Goal: Task Accomplishment & Management: Complete application form

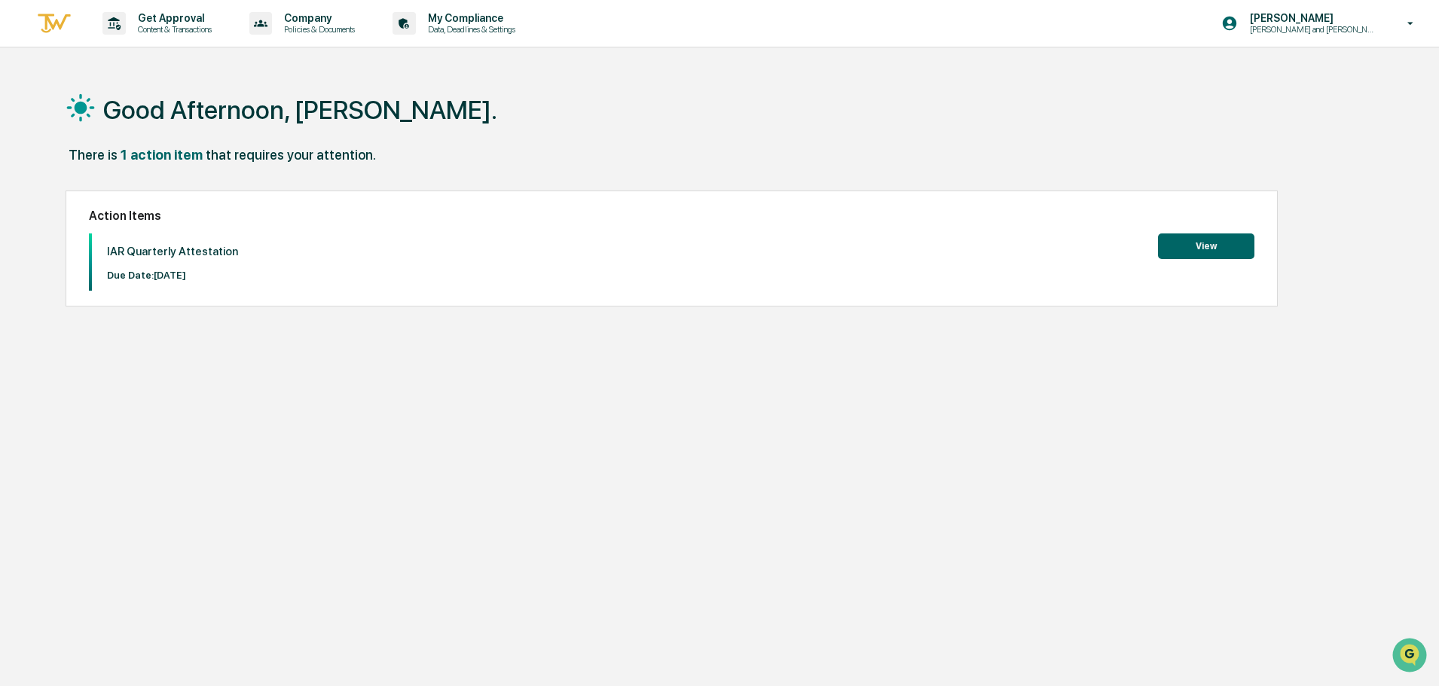
click at [1203, 247] on button "View" at bounding box center [1206, 247] width 96 height 26
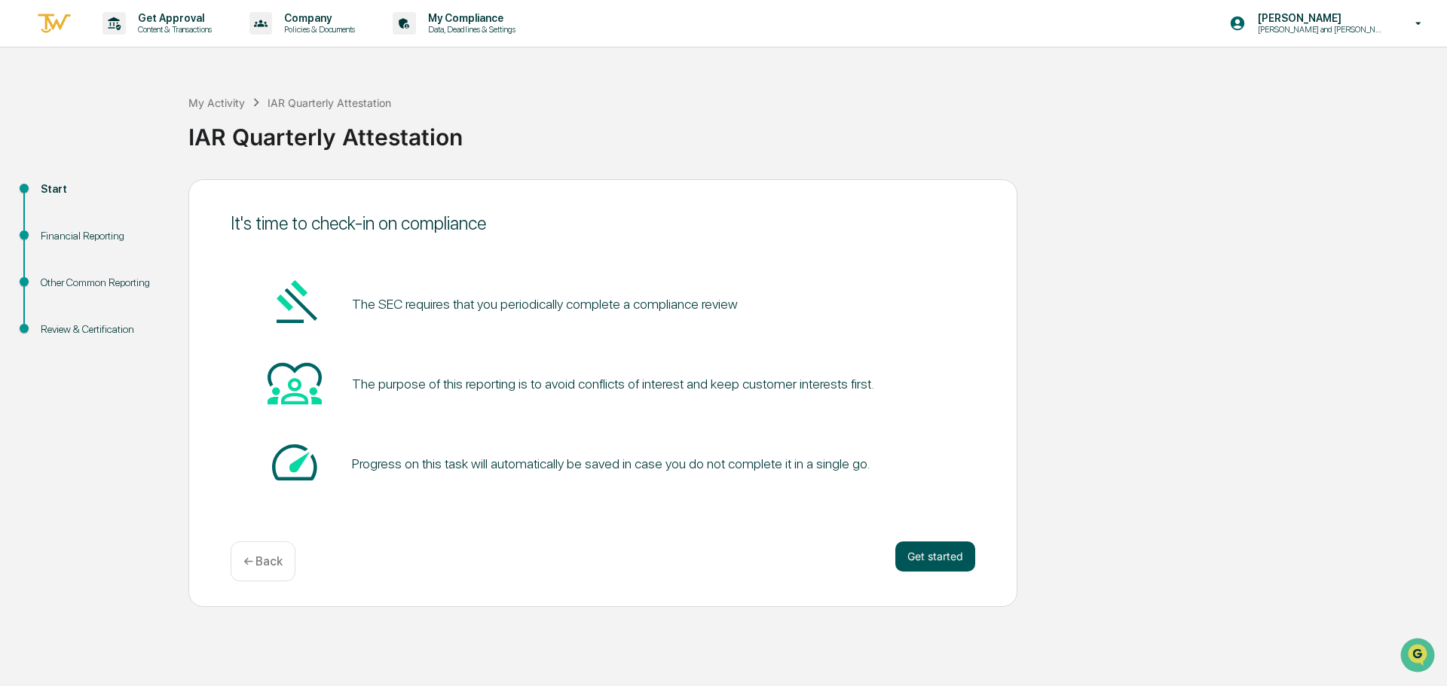
click at [927, 558] on button "Get started" at bounding box center [935, 557] width 80 height 30
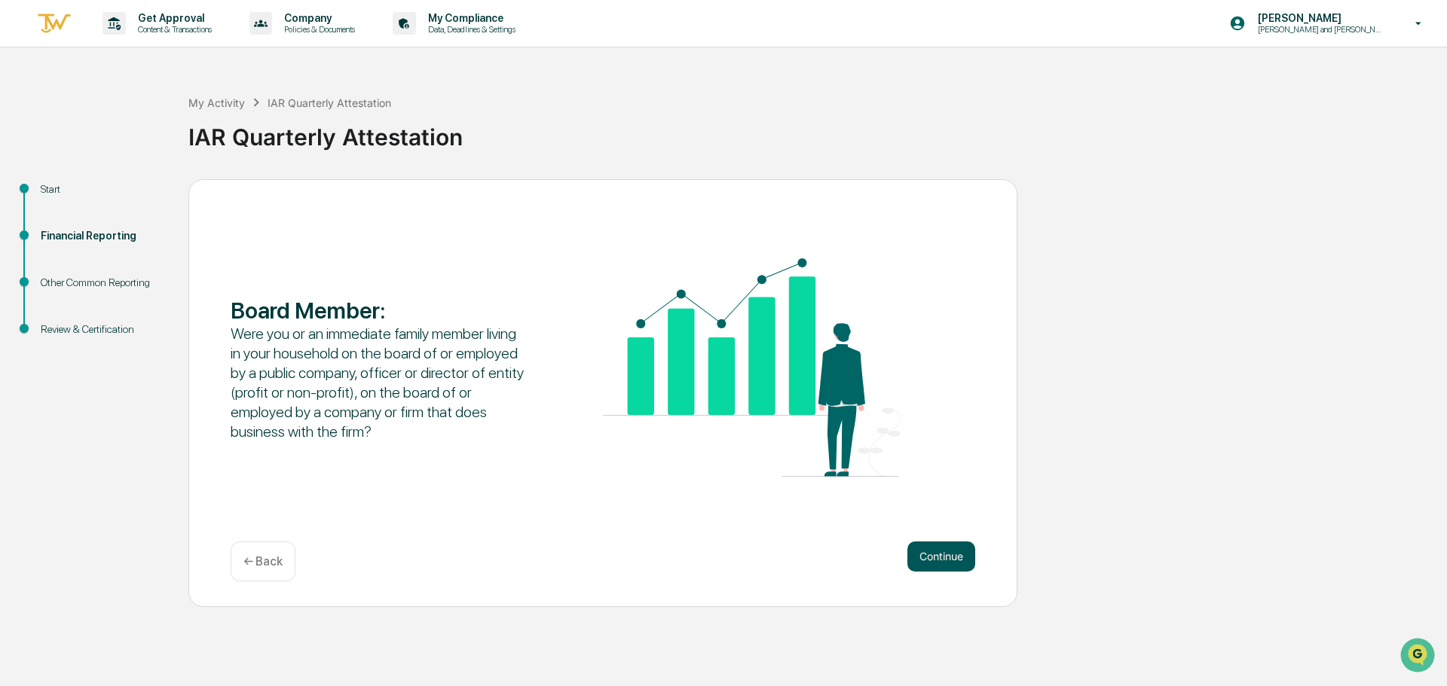
click at [944, 555] on button "Continue" at bounding box center [941, 557] width 68 height 30
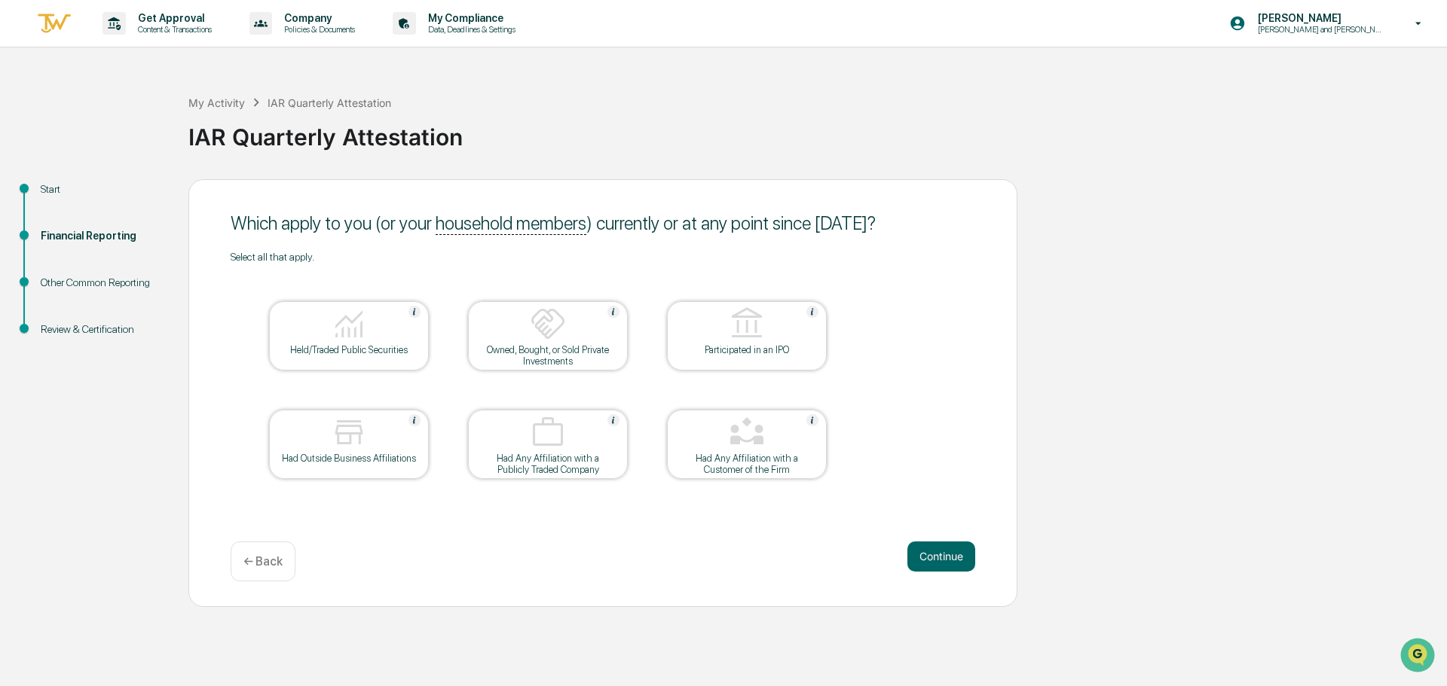
click at [353, 341] on img at bounding box center [349, 324] width 36 height 36
click at [940, 562] on button "Continue" at bounding box center [941, 557] width 68 height 30
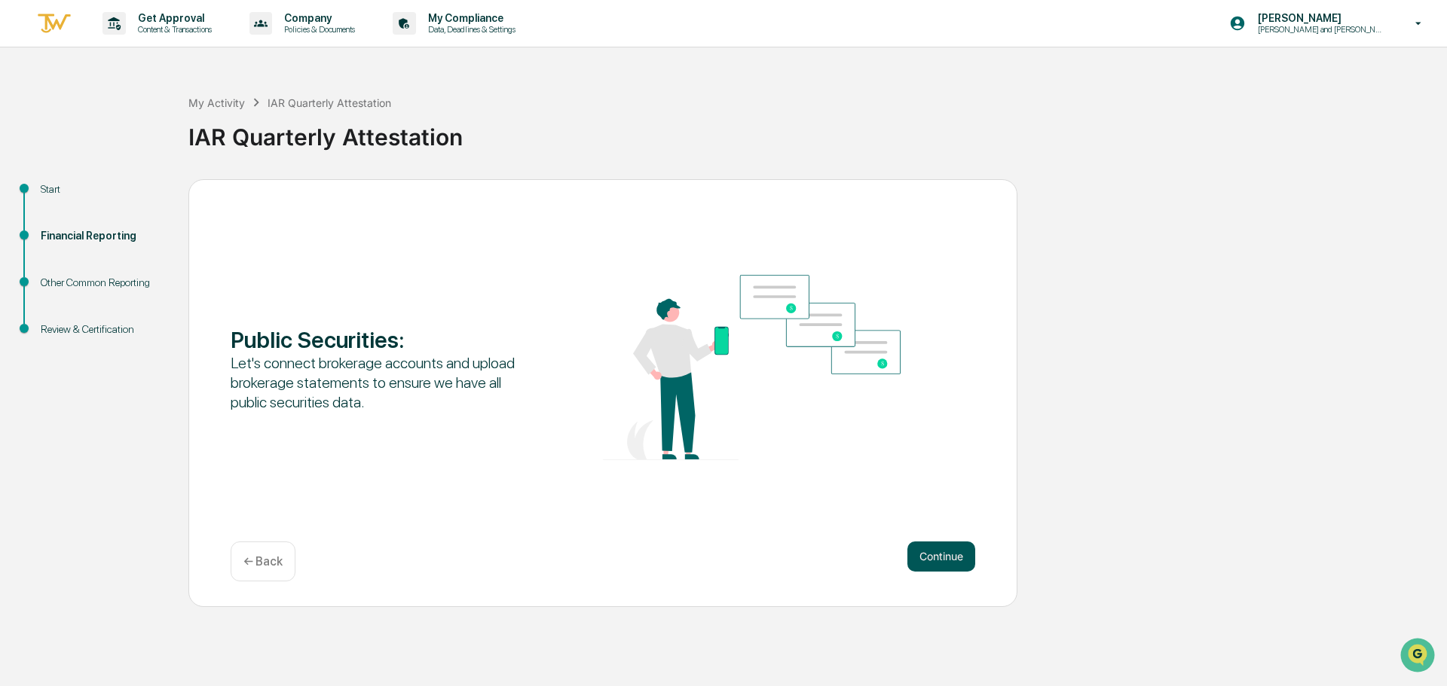
click at [946, 553] on button "Continue" at bounding box center [941, 557] width 68 height 30
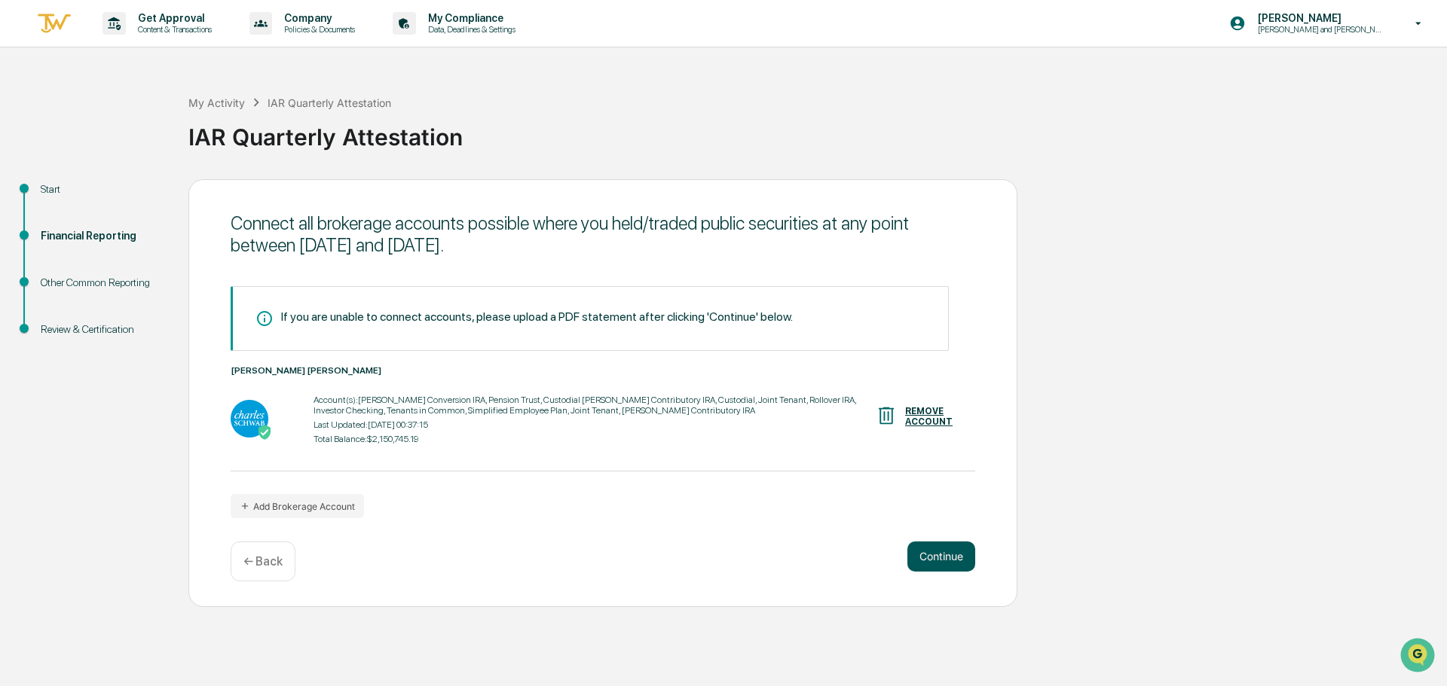
click at [940, 558] on button "Continue" at bounding box center [941, 557] width 68 height 30
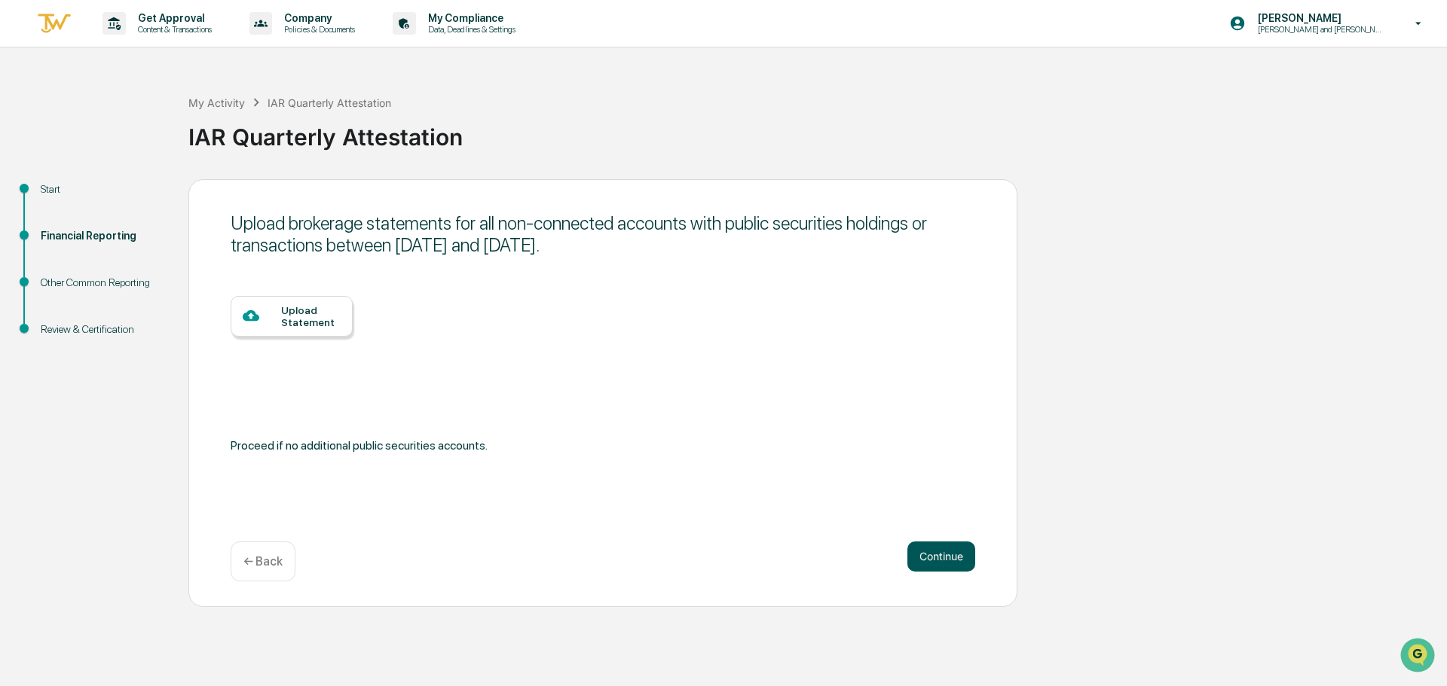
click at [952, 558] on button "Continue" at bounding box center [941, 557] width 68 height 30
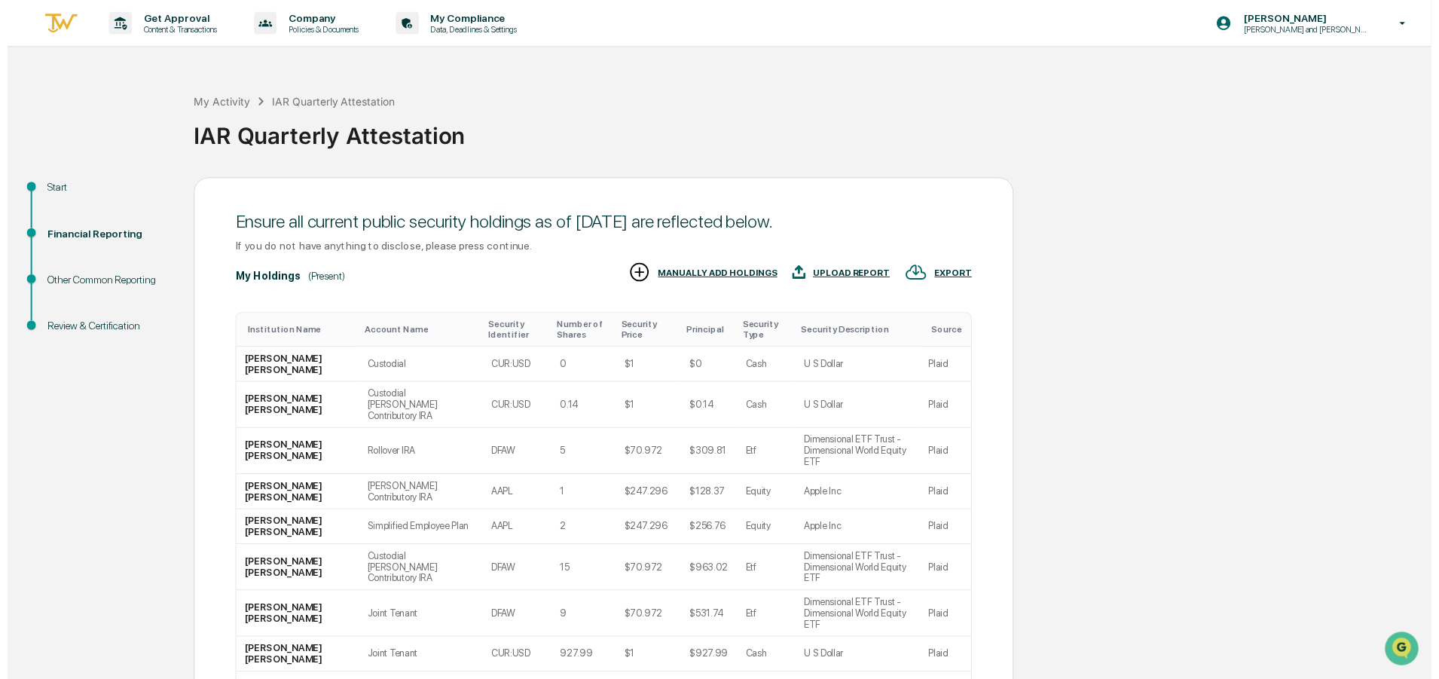
scroll to position [149, 0]
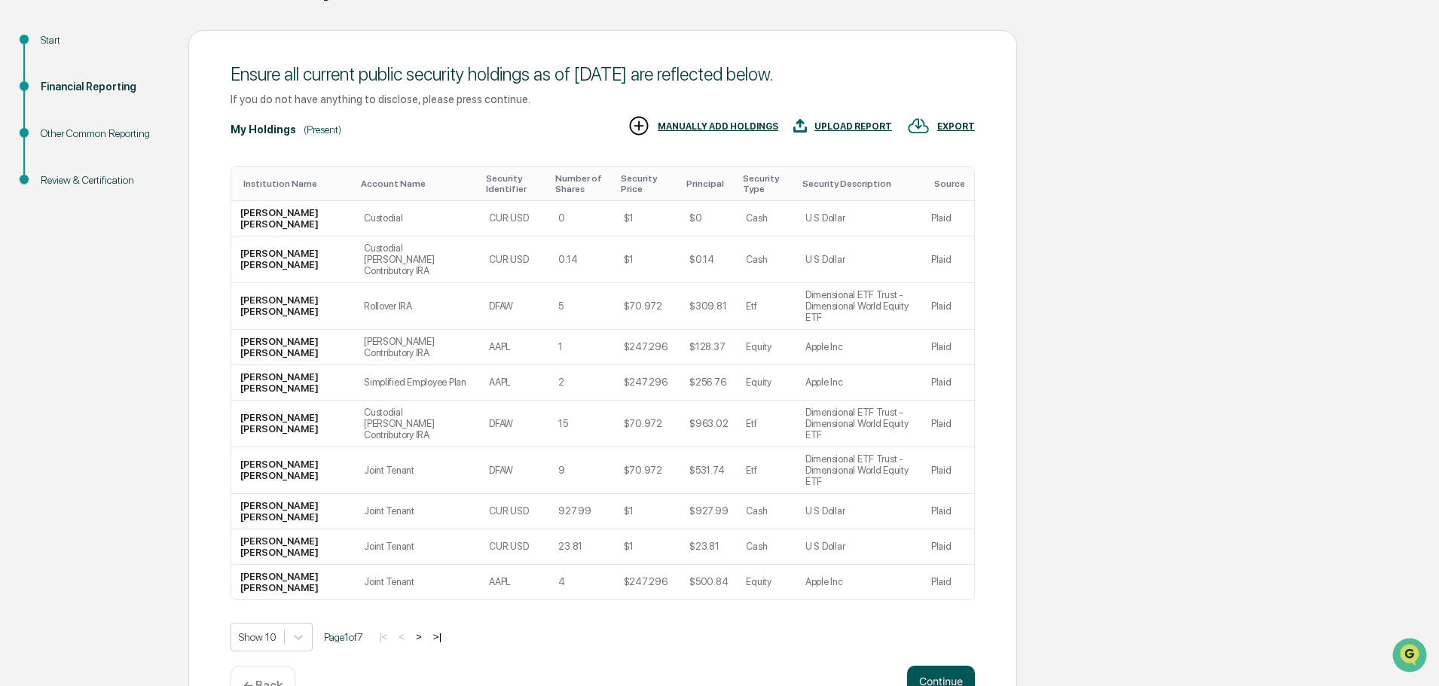
click at [959, 666] on button "Continue" at bounding box center [941, 681] width 68 height 30
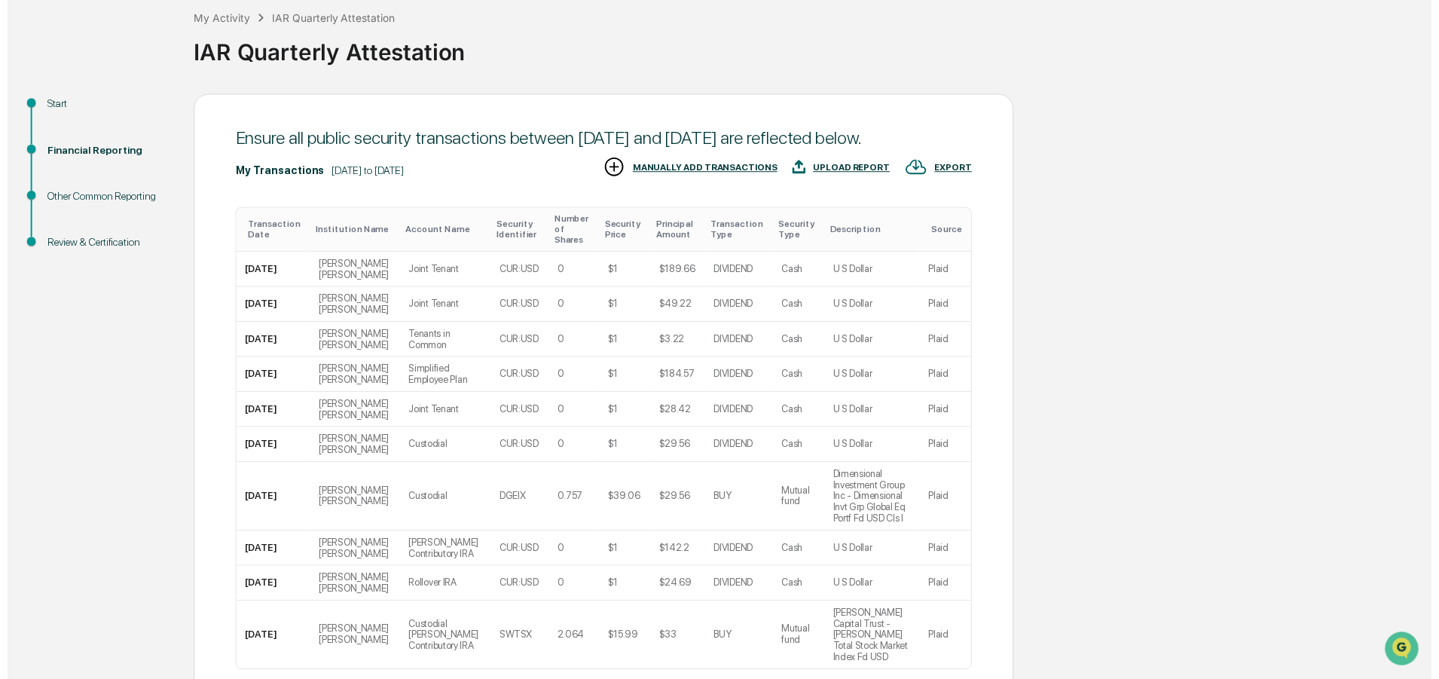
scroll to position [183, 0]
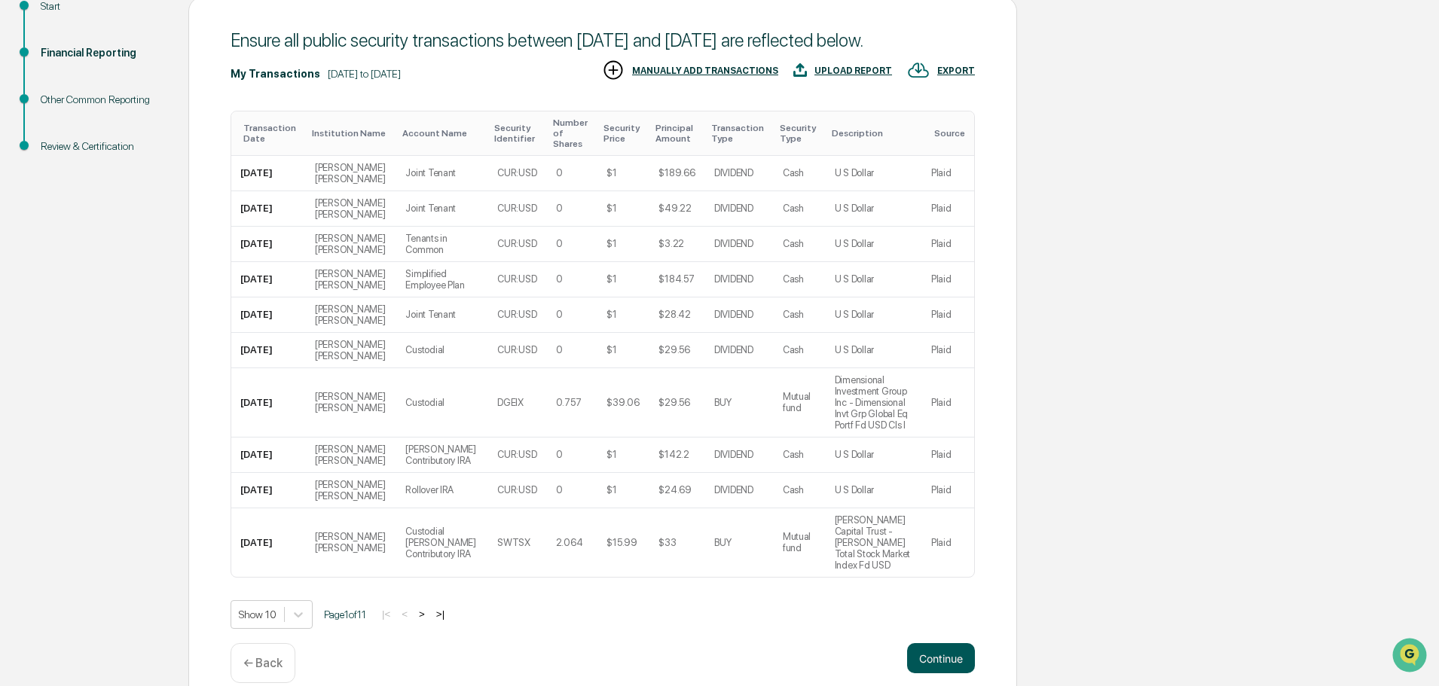
click at [962, 644] on button "Continue" at bounding box center [941, 659] width 68 height 30
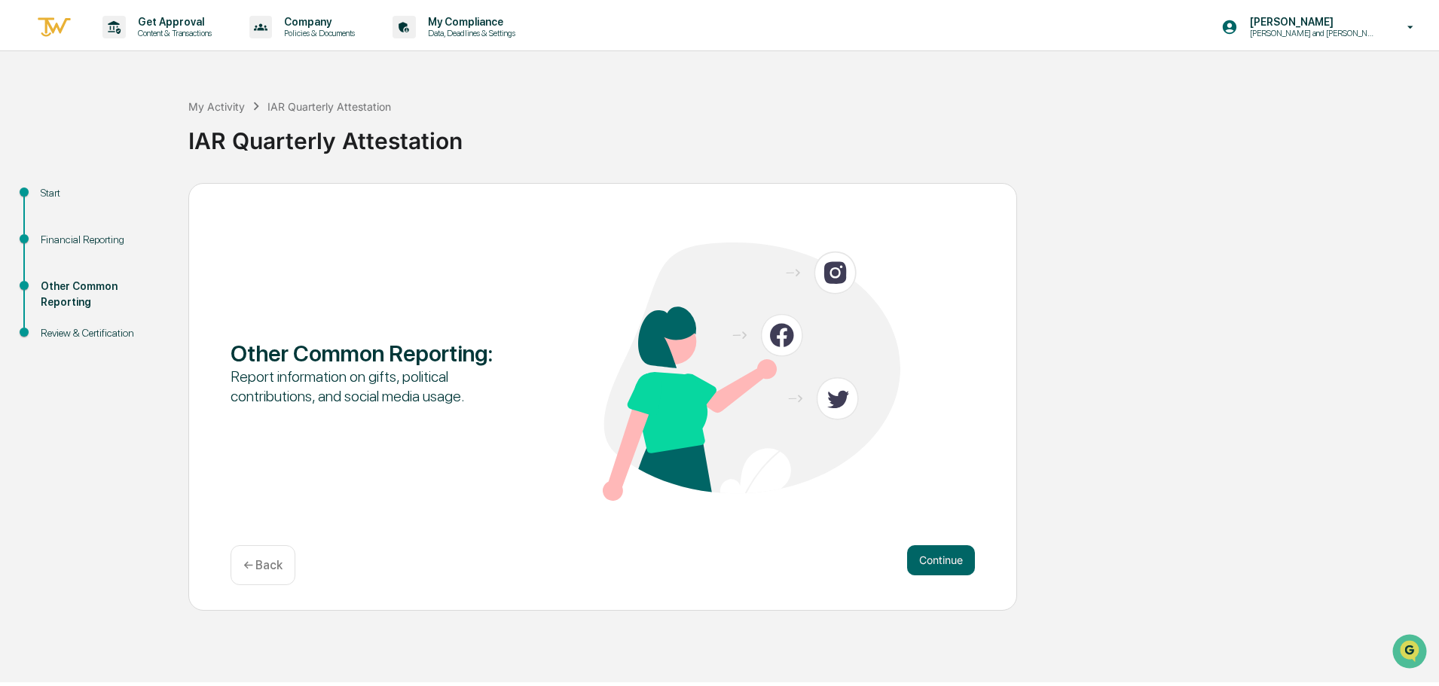
scroll to position [0, 0]
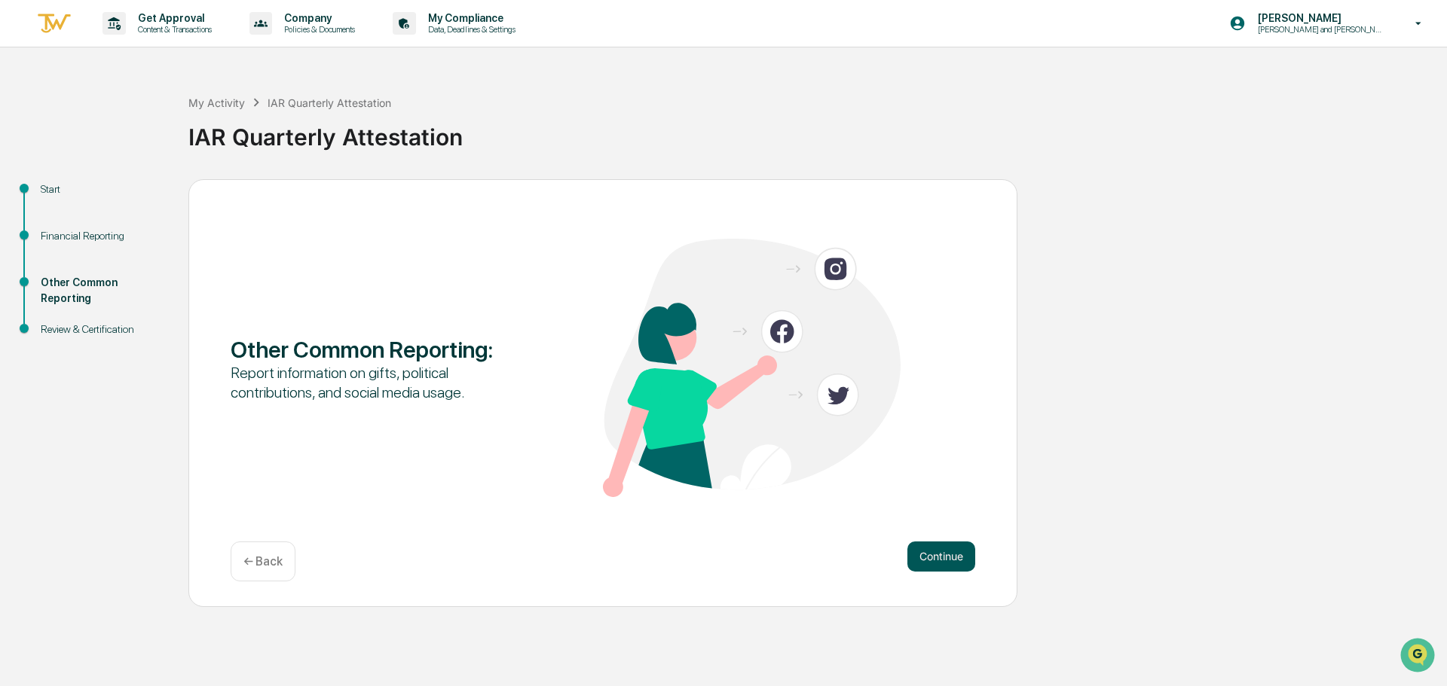
click at [949, 555] on button "Continue" at bounding box center [941, 557] width 68 height 30
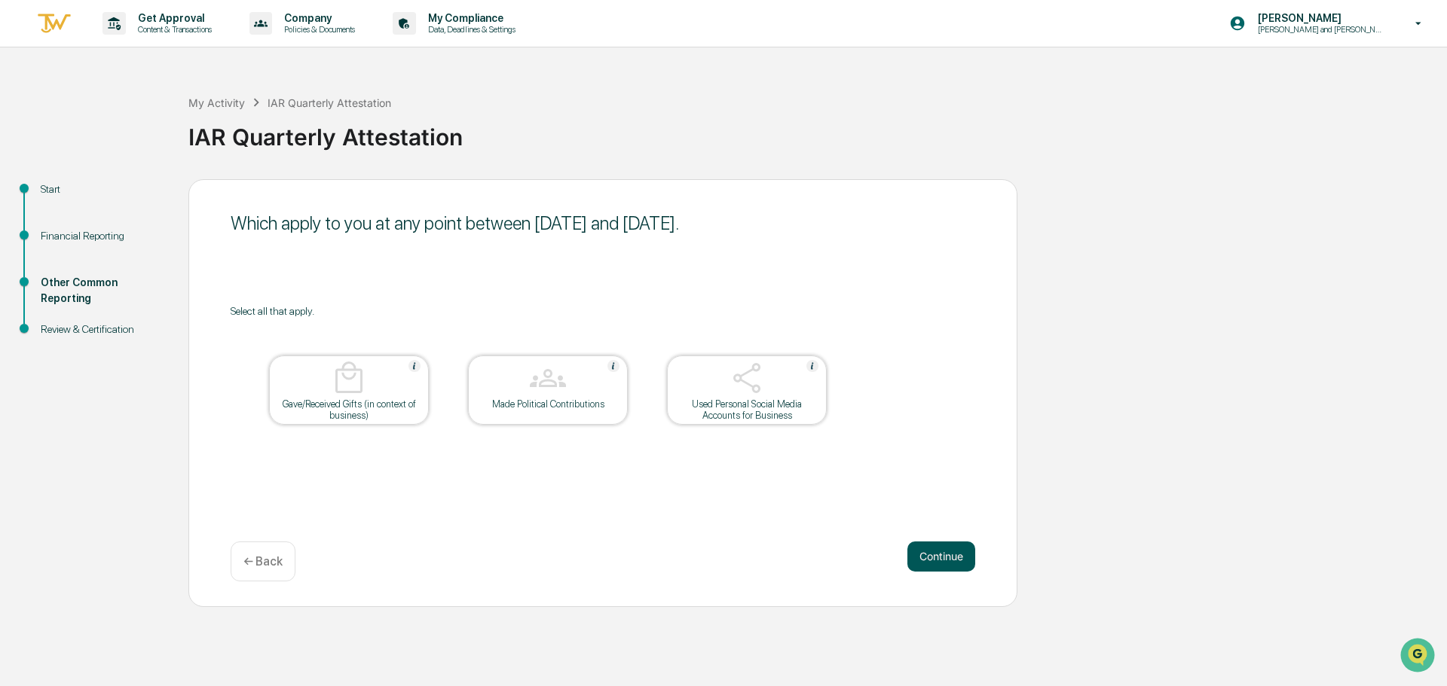
click at [939, 558] on button "Continue" at bounding box center [941, 557] width 68 height 30
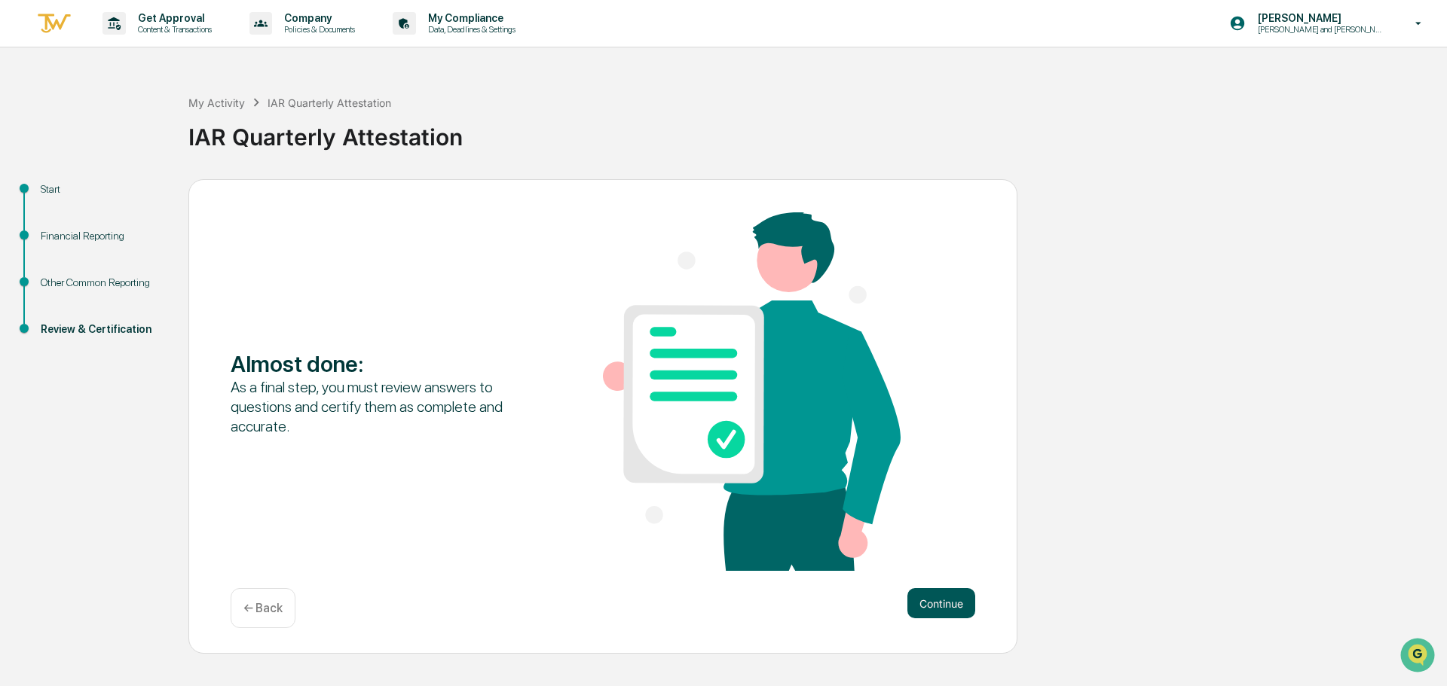
click at [932, 601] on button "Continue" at bounding box center [941, 604] width 68 height 30
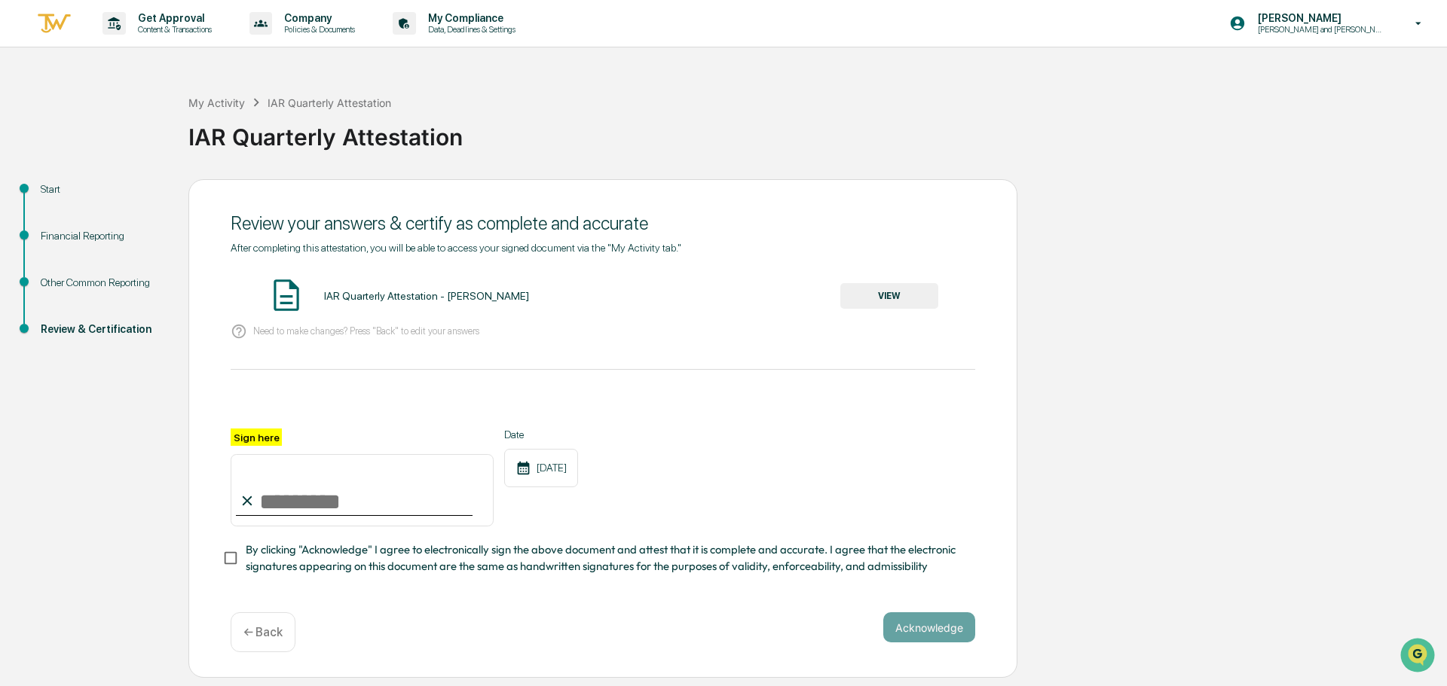
click at [297, 488] on input "Sign here" at bounding box center [362, 490] width 263 height 72
type input "**********"
click at [920, 628] on button "Acknowledge" at bounding box center [929, 628] width 92 height 30
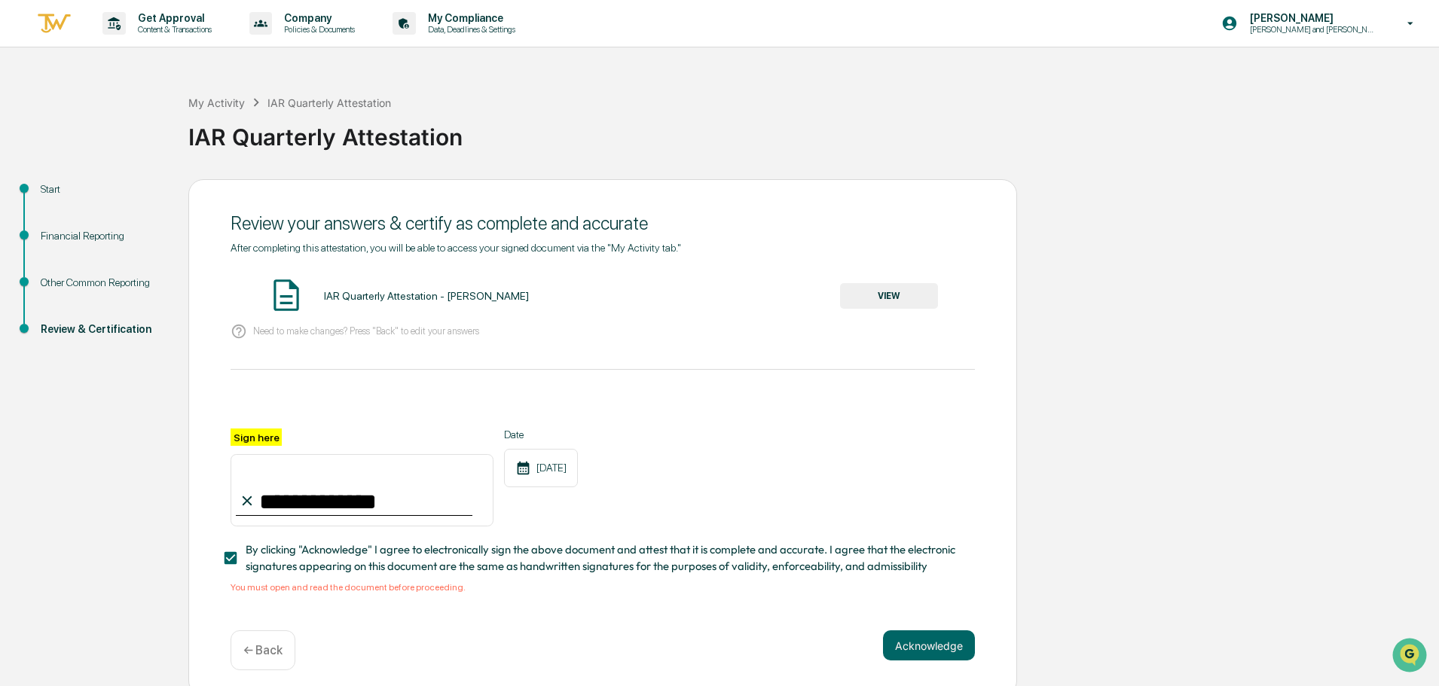
click at [885, 295] on button "VIEW" at bounding box center [889, 296] width 98 height 26
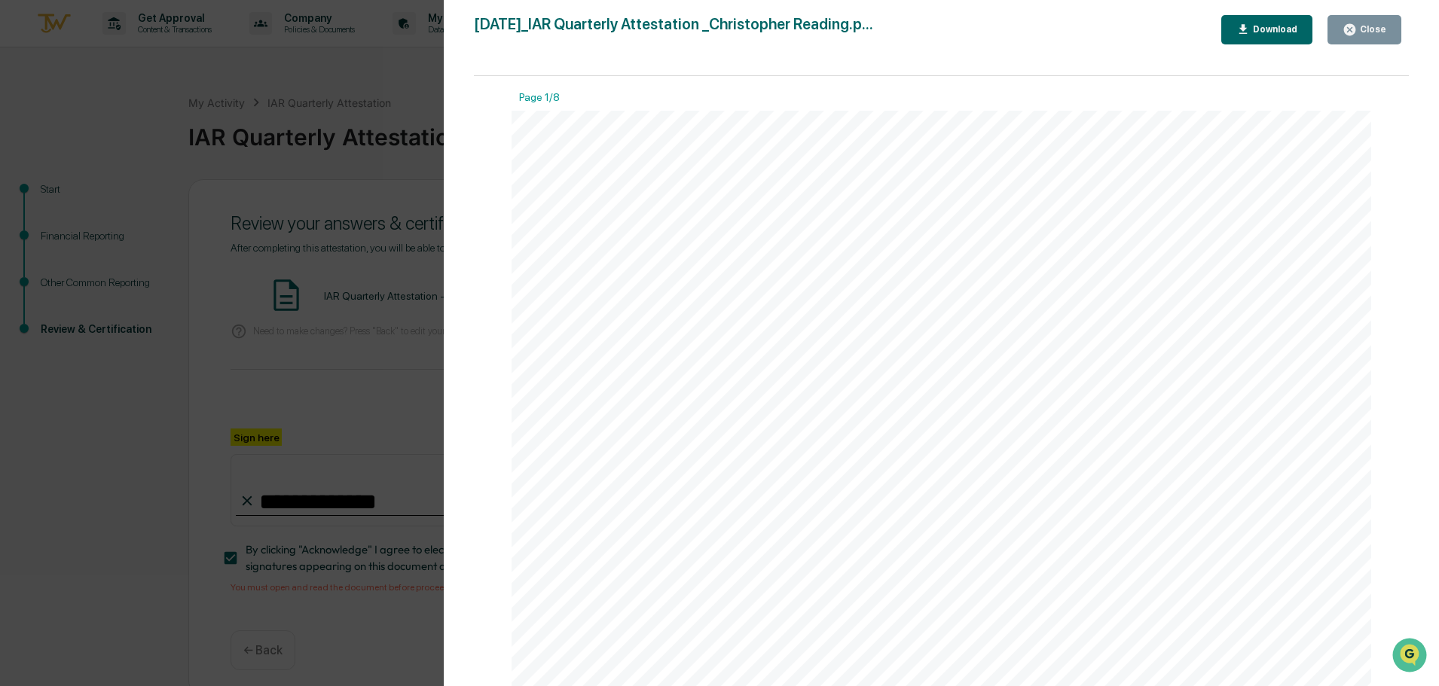
click at [1365, 26] on div "Close" at bounding box center [1371, 29] width 29 height 11
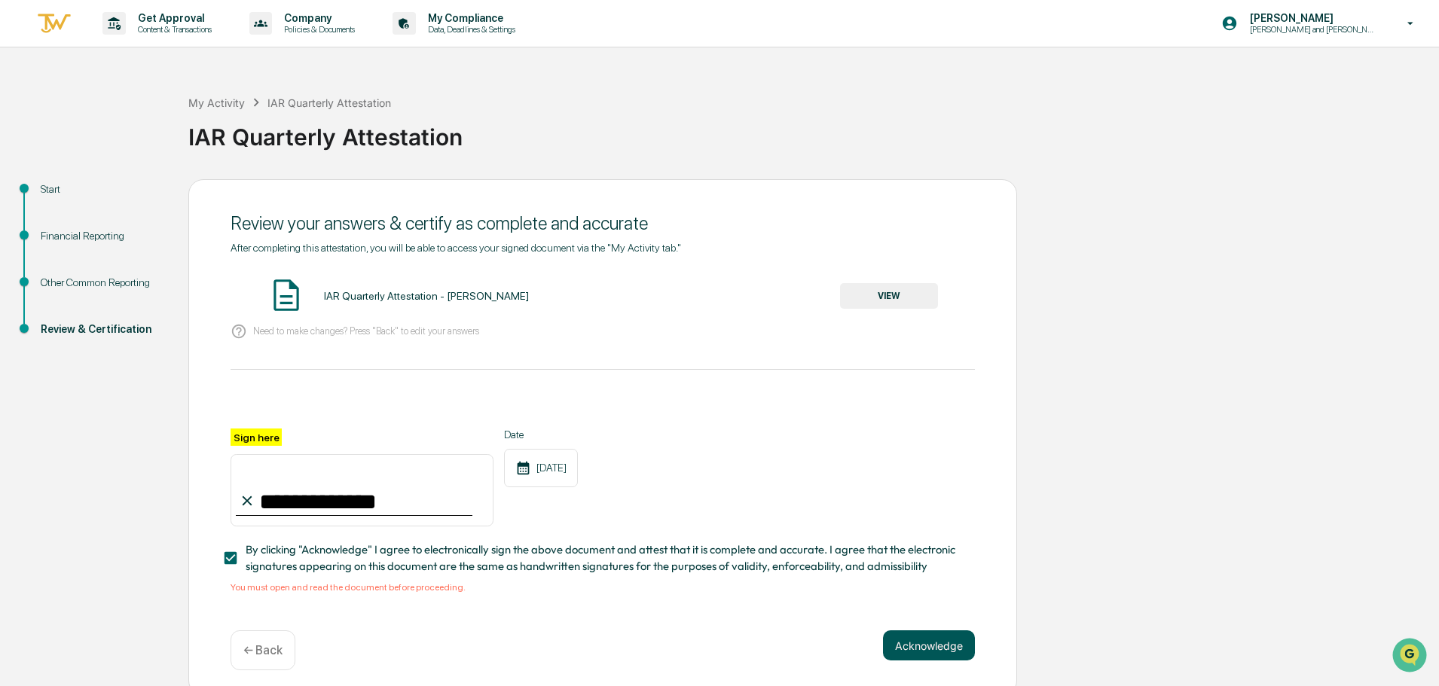
click at [932, 646] on button "Acknowledge" at bounding box center [929, 646] width 92 height 30
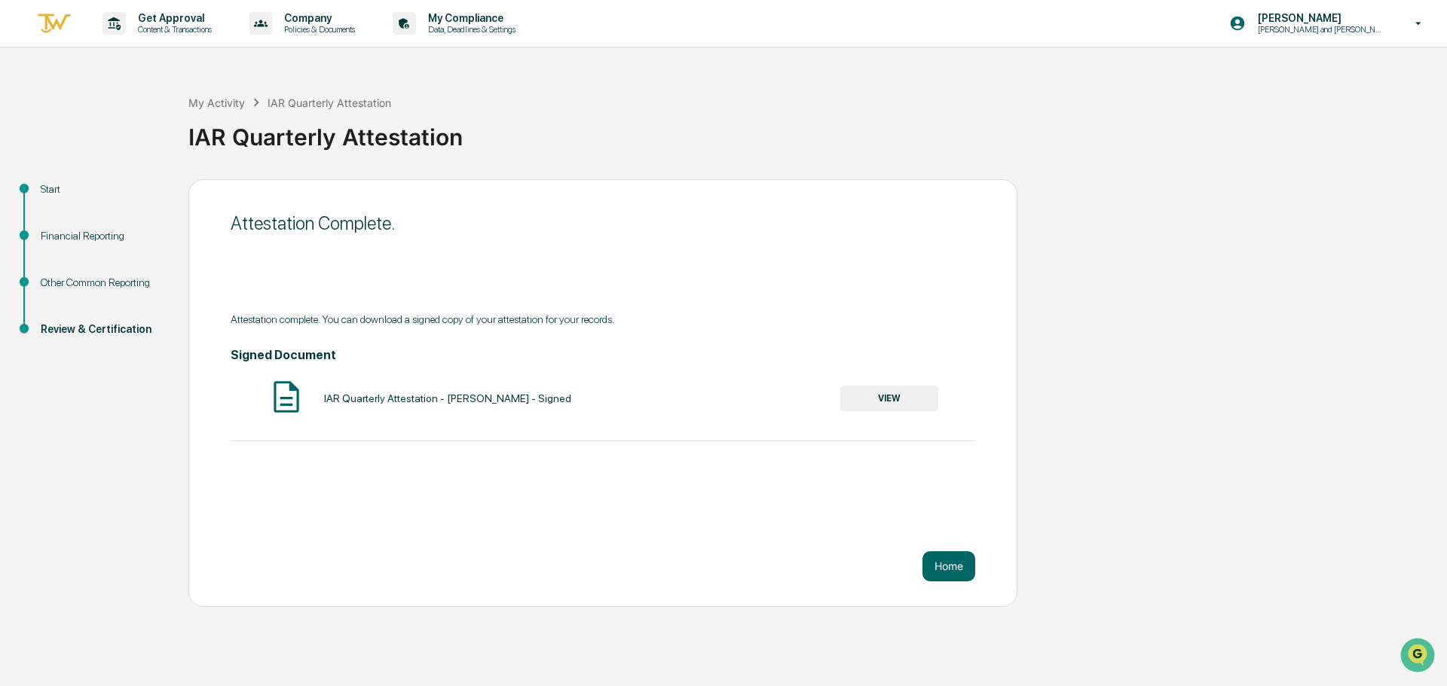
click at [888, 396] on button "VIEW" at bounding box center [889, 399] width 98 height 26
